Goal: Task Accomplishment & Management: Use online tool/utility

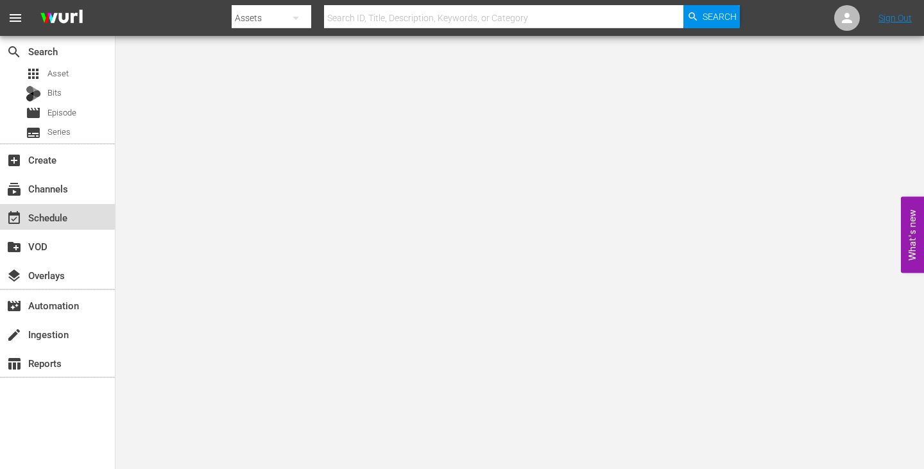
click at [56, 221] on div "event_available Schedule" at bounding box center [36, 216] width 72 height 12
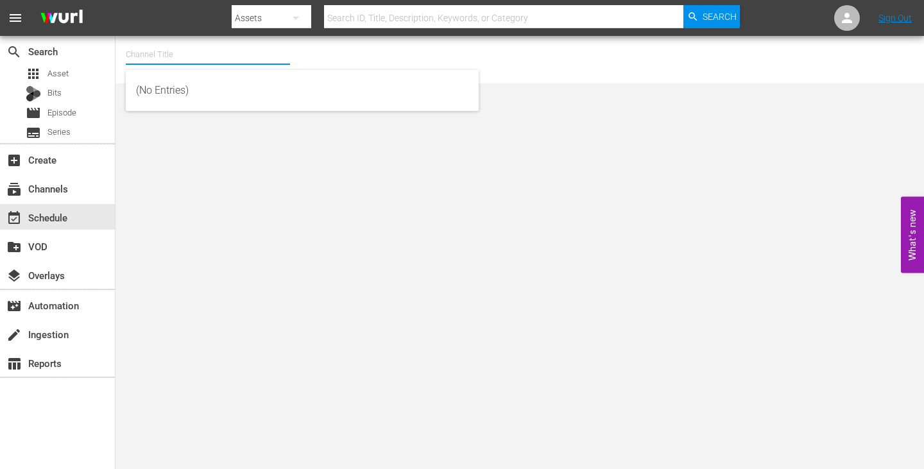
click at [196, 46] on input "text" at bounding box center [208, 54] width 164 height 31
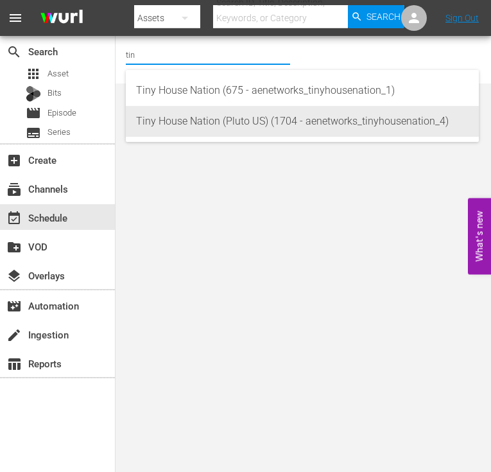
click at [178, 127] on div "Tiny House Nation (Pluto US) (1704 - aenetworks_tinyhousenation_4)" at bounding box center [302, 121] width 332 height 31
type input "Tiny House Nation (Pluto US) (1704 - aenetworks_tinyhousenation_4)"
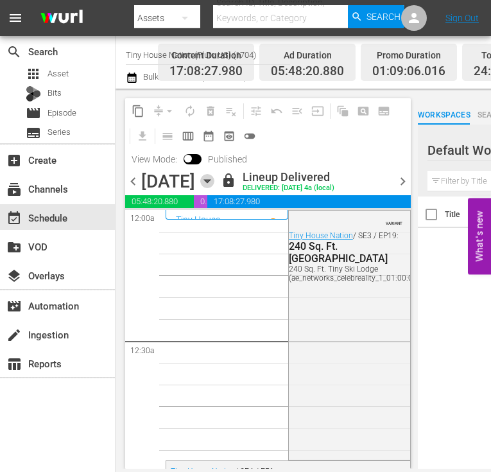
click at [210, 180] on icon "button" at bounding box center [207, 181] width 6 height 3
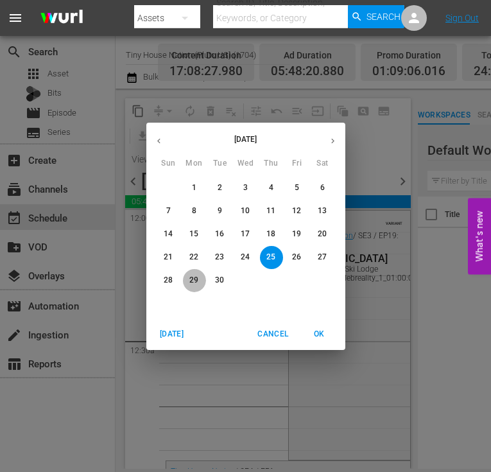
click at [194, 284] on p "29" at bounding box center [193, 280] width 9 height 11
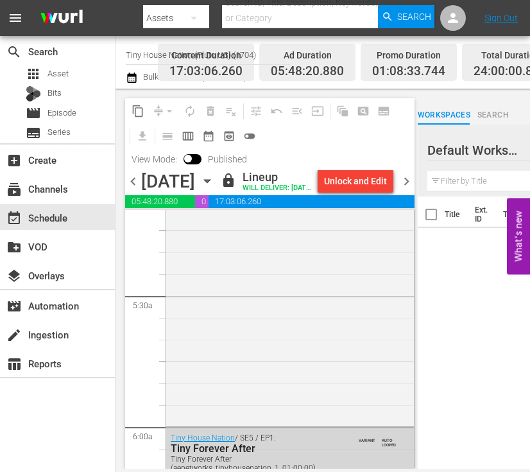
scroll to position [1411, 0]
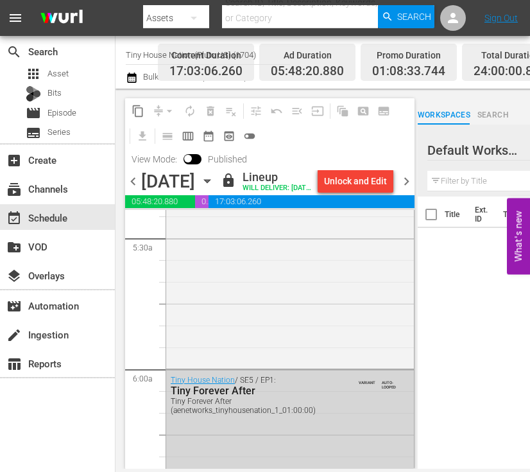
click at [214, 188] on icon "button" at bounding box center [207, 181] width 14 height 14
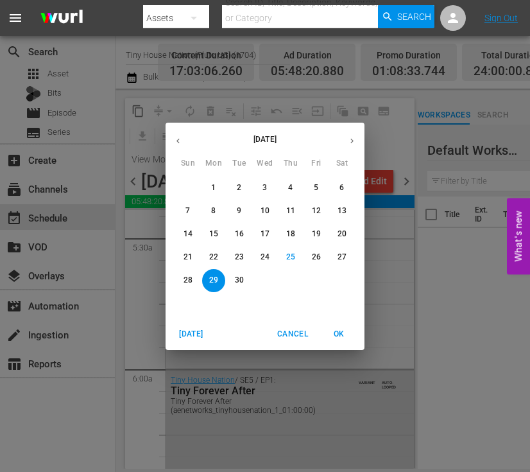
click at [243, 286] on button "30" at bounding box center [239, 280] width 23 height 23
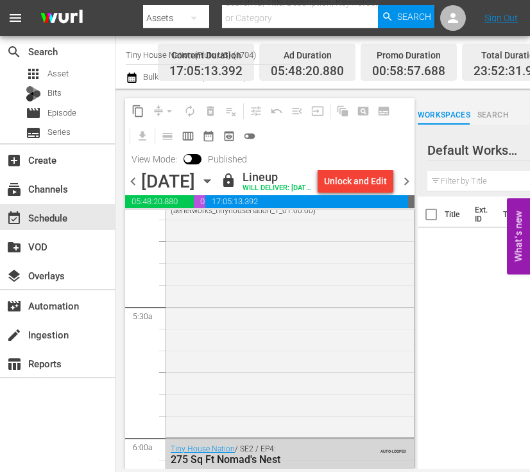
scroll to position [1283, 0]
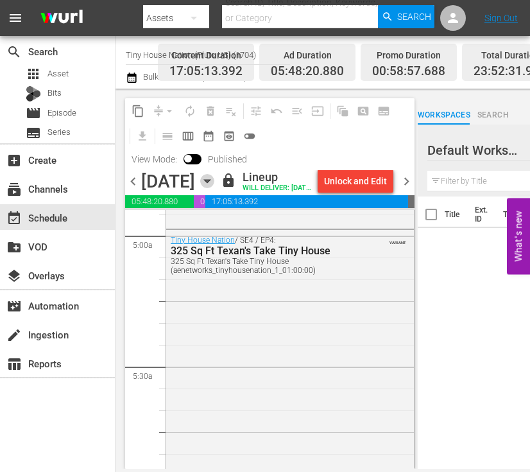
click at [214, 188] on icon "button" at bounding box center [207, 181] width 14 height 14
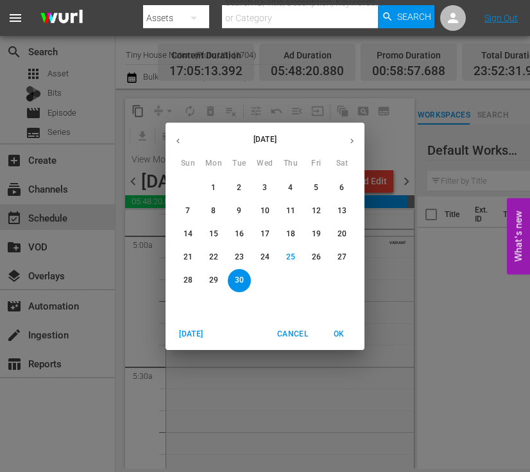
click at [346, 142] on button "button" at bounding box center [351, 140] width 25 height 25
click at [262, 191] on span "1" at bounding box center [264, 187] width 23 height 11
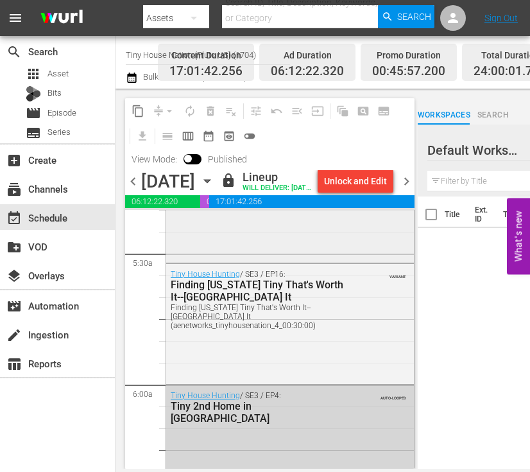
scroll to position [1411, 0]
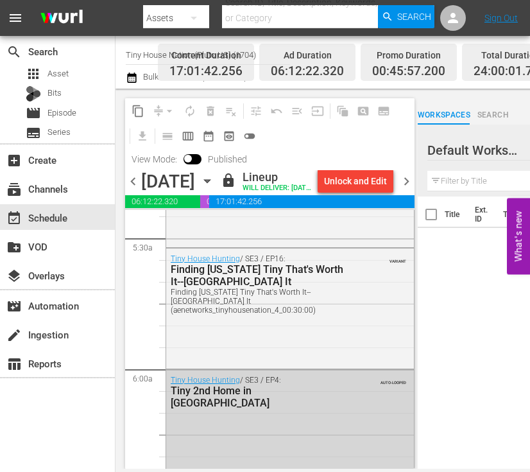
click at [214, 187] on icon "button" at bounding box center [207, 181] width 14 height 14
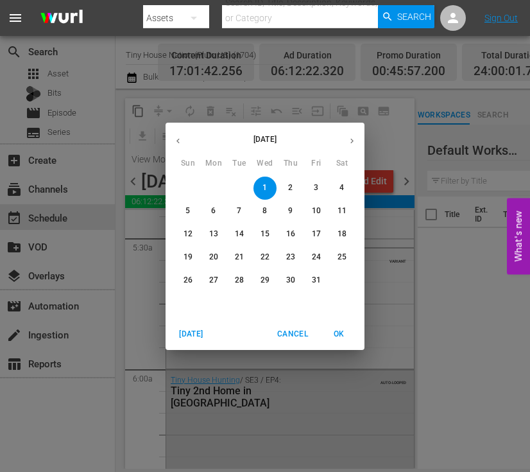
click at [291, 185] on p "2" at bounding box center [290, 187] width 4 height 11
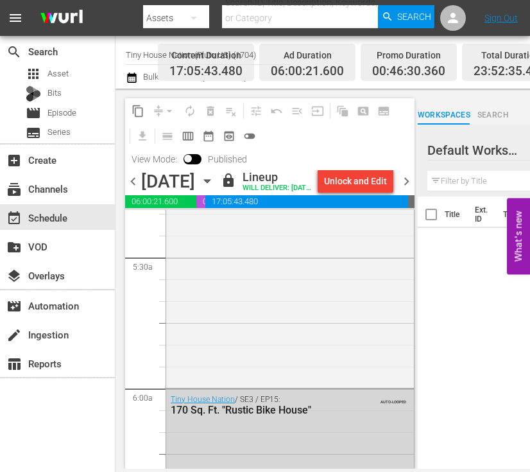
scroll to position [1411, 0]
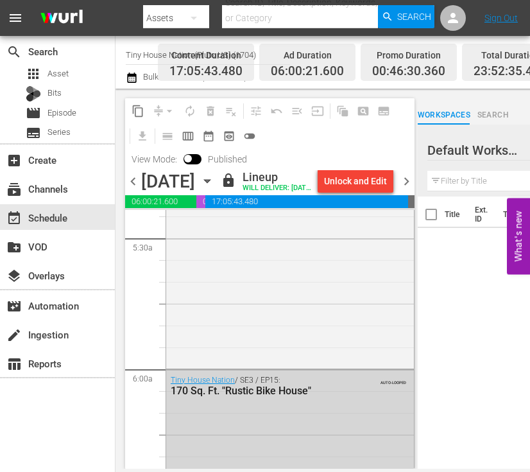
click at [214, 188] on icon "button" at bounding box center [207, 181] width 14 height 14
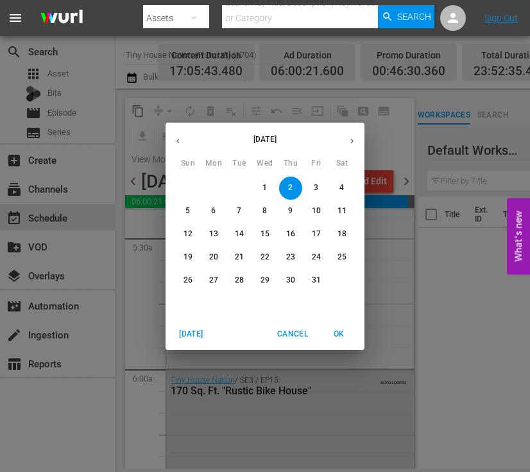
click at [319, 185] on span "3" at bounding box center [316, 187] width 23 height 11
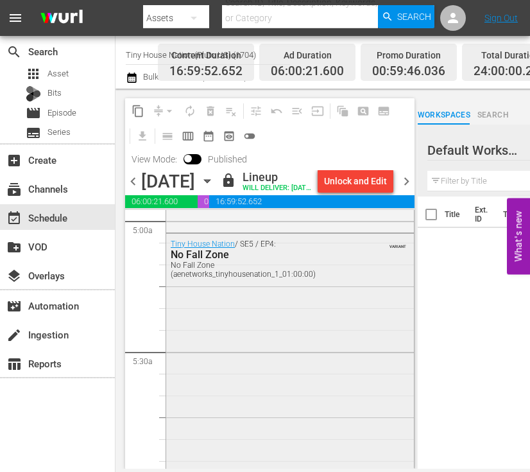
scroll to position [1283, 0]
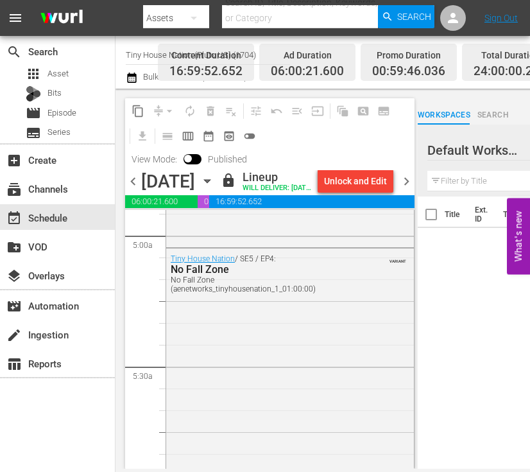
click at [214, 188] on icon "button" at bounding box center [207, 181] width 14 height 14
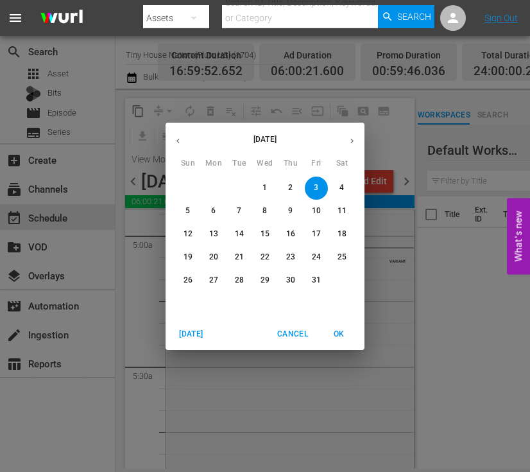
click at [337, 184] on span "4" at bounding box center [341, 187] width 23 height 11
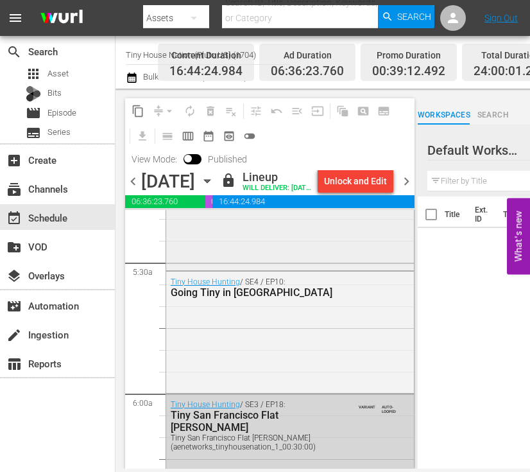
scroll to position [1411, 0]
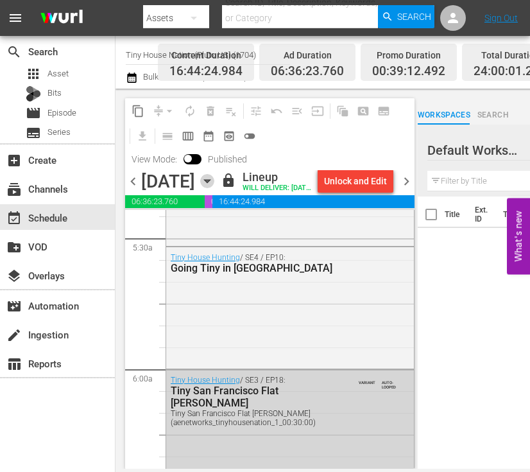
click at [214, 186] on icon "button" at bounding box center [207, 181] width 14 height 14
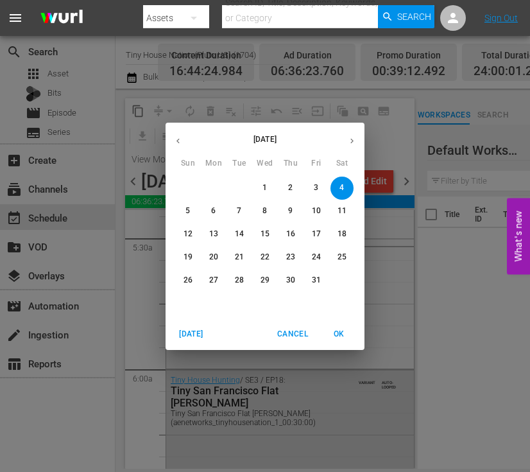
click at [192, 209] on span "5" at bounding box center [187, 210] width 23 height 11
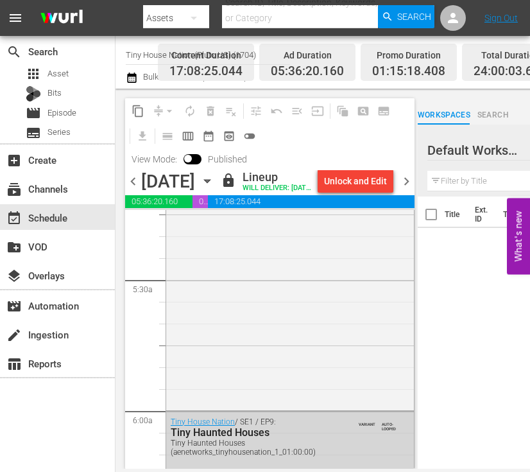
scroll to position [1411, 0]
